Goal: Task Accomplishment & Management: Manage account settings

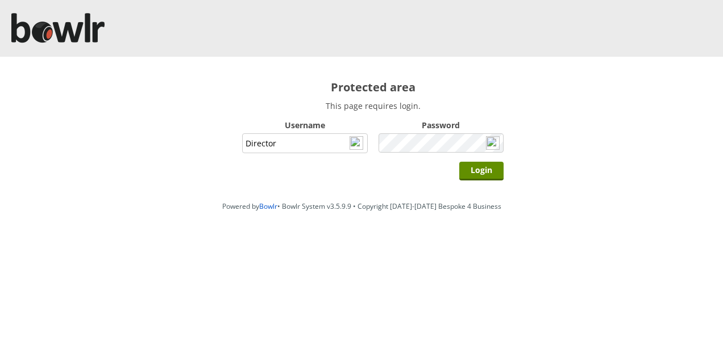
type input "Director"
click at [459, 162] on input "Login" at bounding box center [481, 171] width 44 height 19
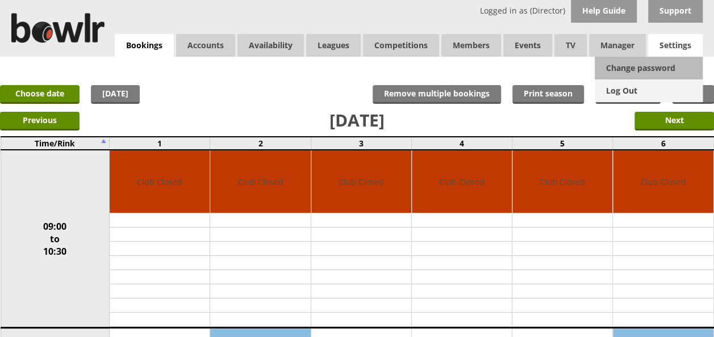
click at [630, 86] on link "Log Out" at bounding box center [649, 91] width 108 height 23
